Goal: Transaction & Acquisition: Download file/media

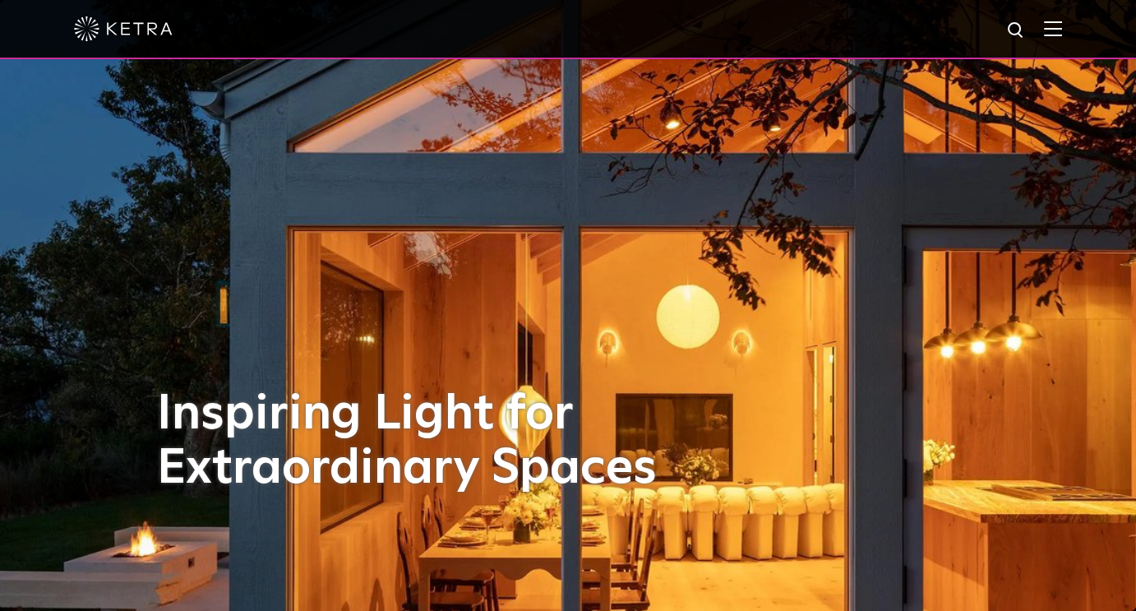
click at [1062, 41] on div at bounding box center [568, 29] width 988 height 58
click at [1062, 29] on img at bounding box center [1053, 29] width 18 height 16
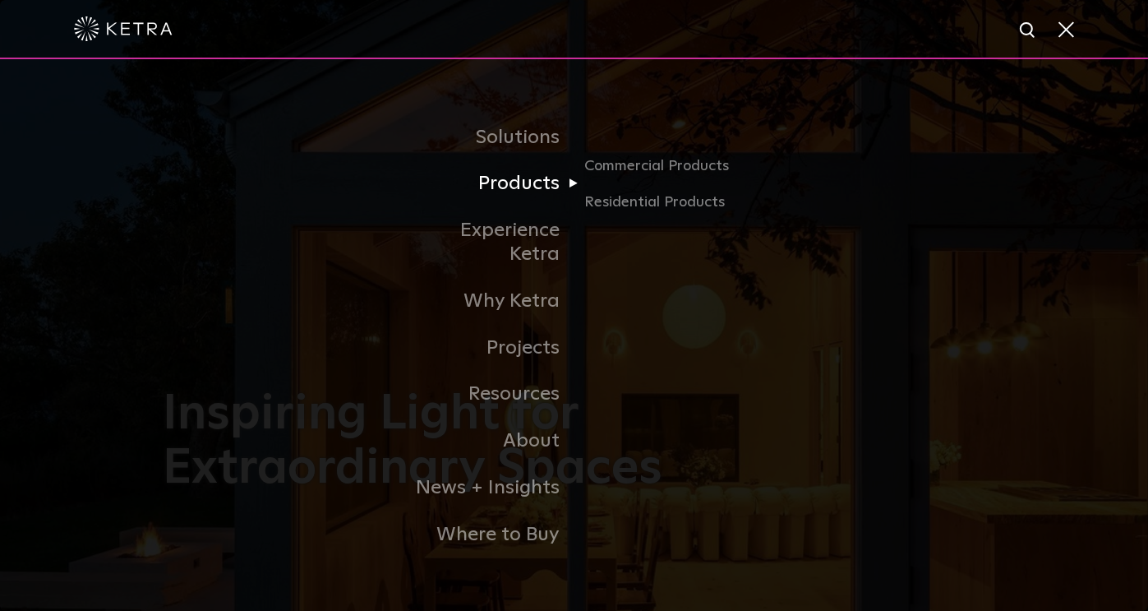
click at [533, 193] on link "Products" at bounding box center [490, 183] width 168 height 47
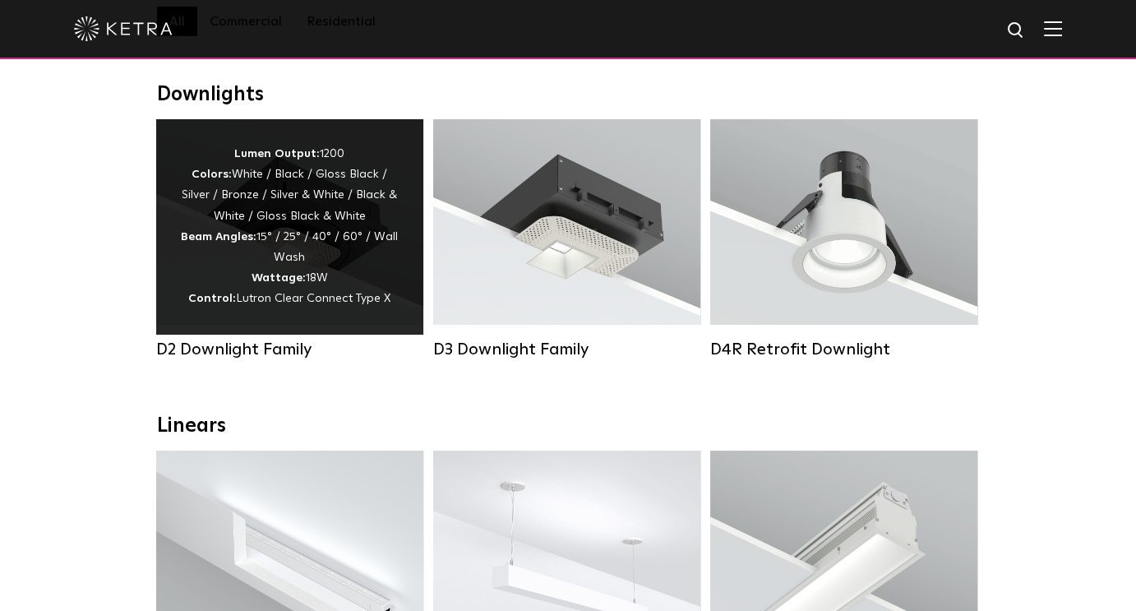
scroll to position [247, 0]
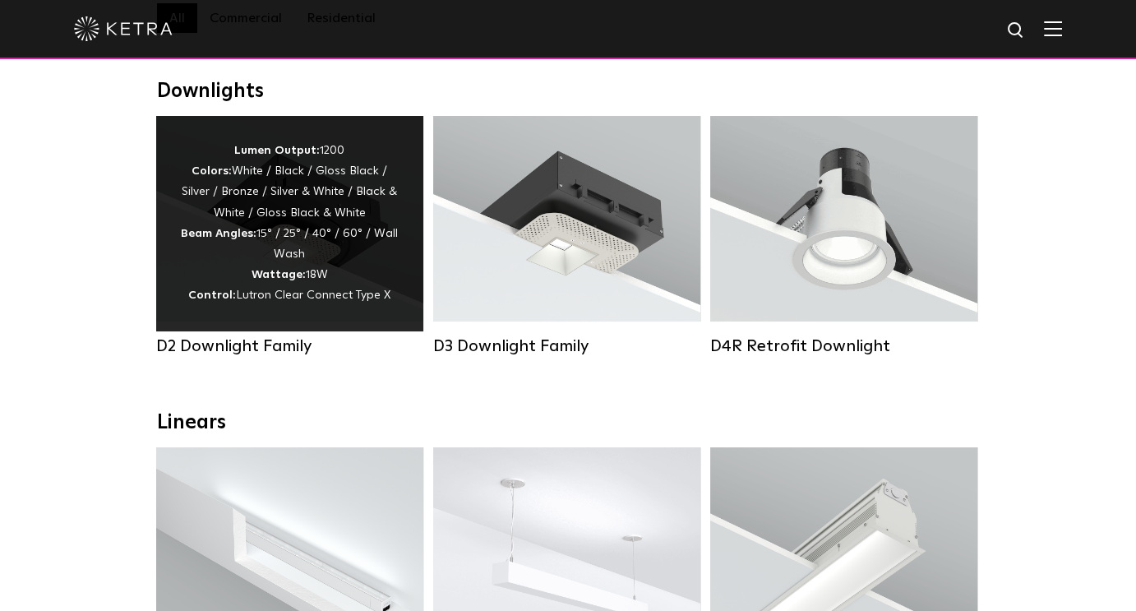
click at [348, 280] on div "Lumen Output: 1200 Colors: White / Black / Gloss Black / Silver / Bronze / Silv…" at bounding box center [290, 224] width 218 height 166
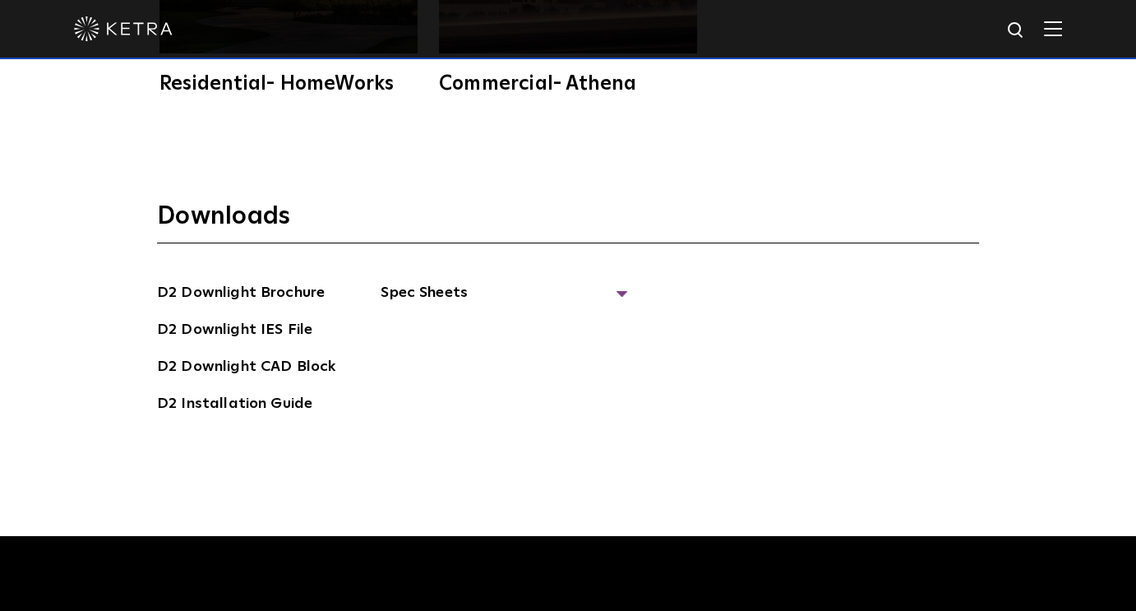
scroll to position [4273, 0]
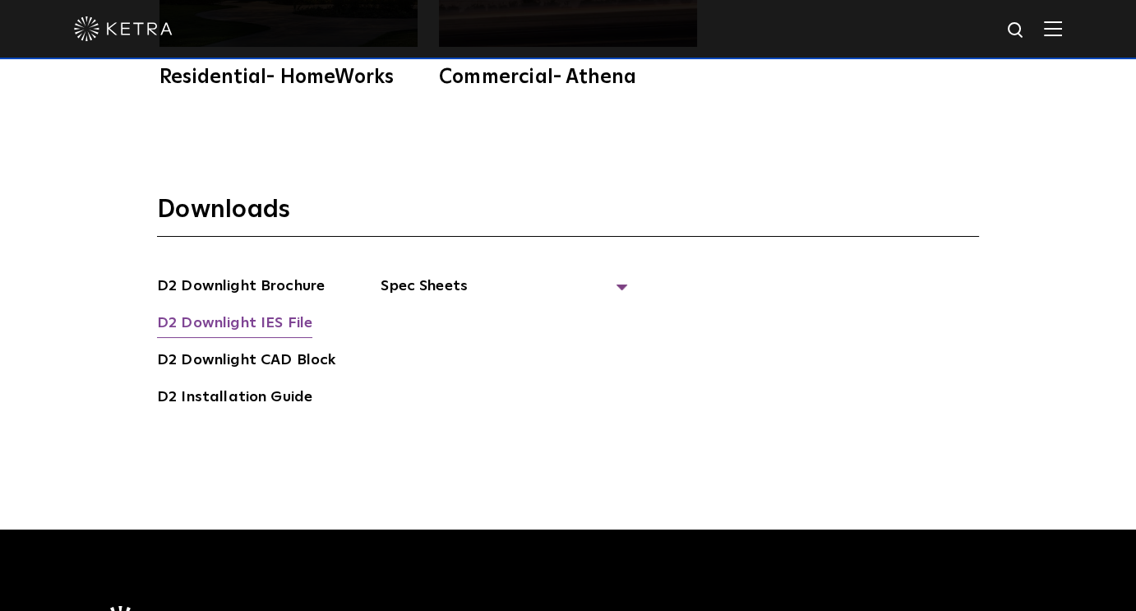
click at [264, 311] on link "D2 Downlight IES File" at bounding box center [234, 324] width 155 height 26
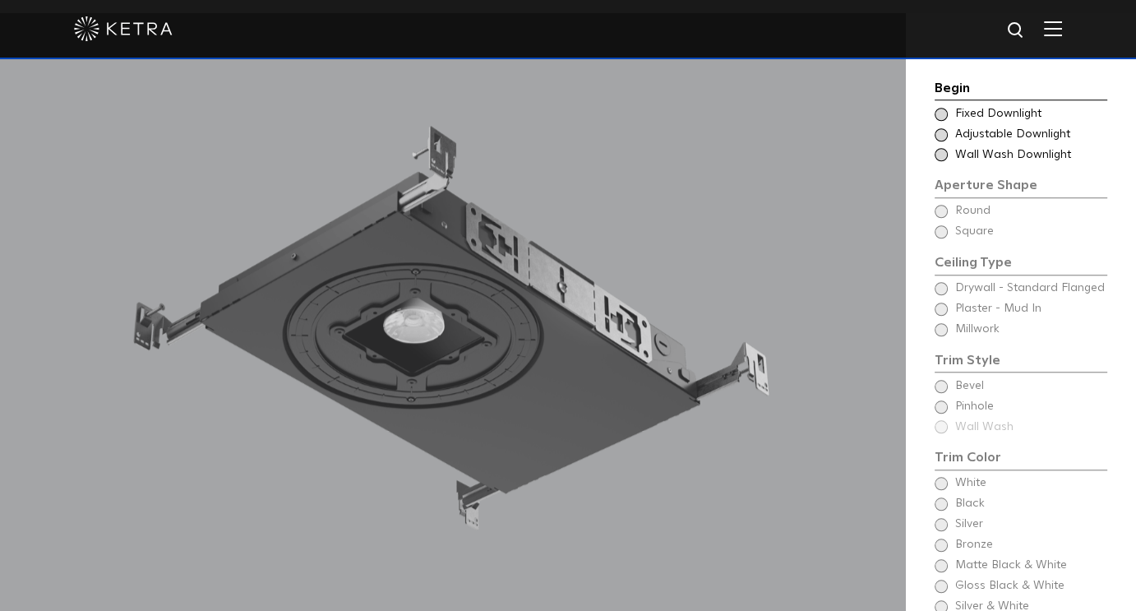
scroll to position [1397, 0]
